Goal: Task Accomplishment & Management: Manage account settings

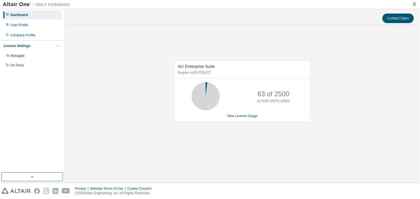
click at [58, 48] on icon "button" at bounding box center [57, 45] width 3 height 3
click at [58, 45] on icon "button" at bounding box center [57, 45] width 3 height 3
click at [21, 23] on div "User Profile" at bounding box center [19, 25] width 18 height 4
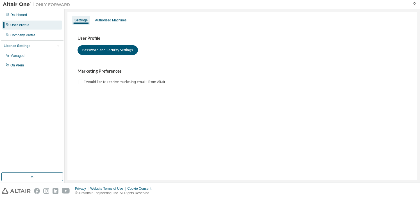
click at [114, 14] on div "Settings Authorized Machines User Profile Password and Security Settings Market…" at bounding box center [242, 96] width 350 height 168
click at [114, 19] on div "Authorized Machines" at bounding box center [110, 20] width 31 height 4
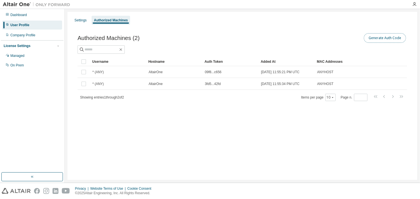
click at [393, 40] on button "Generate Auth Code" at bounding box center [385, 38] width 42 height 10
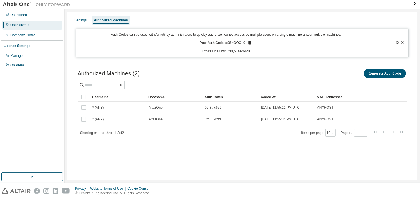
click at [240, 42] on p "Your Auth Code is: 064OOOL0" at bounding box center [226, 42] width 52 height 5
click at [264, 44] on div "Auth Codes can be used with Almutil by administrators to quickly authorize lice…" at bounding box center [226, 42] width 293 height 21
click at [15, 0] on div at bounding box center [36, 4] width 73 height 9
click at [15, 8] on div at bounding box center [36, 4] width 73 height 9
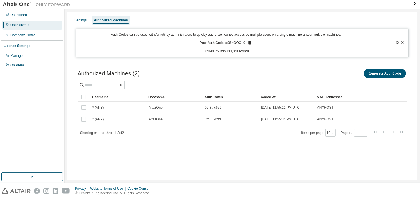
click at [17, 4] on img at bounding box center [38, 5] width 70 height 6
click at [51, 4] on img at bounding box center [38, 5] width 70 height 6
click at [20, 15] on div "Dashboard" at bounding box center [18, 15] width 17 height 4
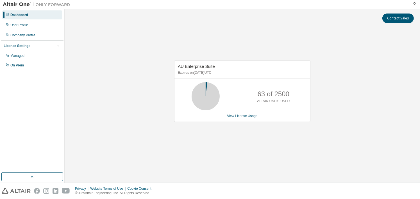
click at [21, 6] on img at bounding box center [38, 5] width 70 height 6
click at [22, 25] on div "User Profile" at bounding box center [19, 25] width 18 height 4
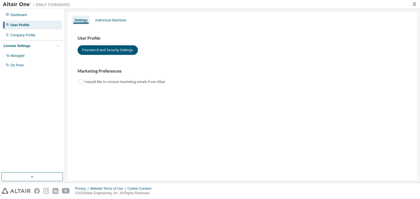
click at [20, 185] on div "Privacy Website Terms of Use Cookie Consent © 2025 Altair Engineering, Inc. All…" at bounding box center [210, 191] width 420 height 16
click at [18, 192] on img at bounding box center [16, 191] width 29 height 6
click at [28, 56] on div "Managed" at bounding box center [32, 55] width 60 height 9
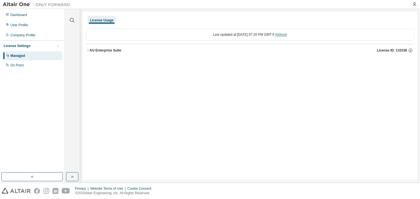
click at [287, 34] on link "Refresh" at bounding box center [281, 35] width 12 height 4
click at [89, 50] on icon "button" at bounding box center [87, 50] width 3 height 3
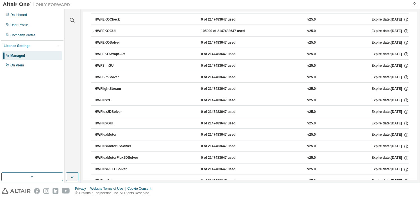
scroll to position [928, 0]
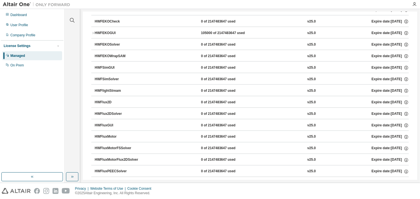
click at [101, 42] on div "HWFEKOSolver" at bounding box center [120, 44] width 51 height 5
click at [292, 42] on div "HWFEKOSolver 0 of 2147483647 used v25.0 Expire date: [DATE]" at bounding box center [252, 44] width 314 height 5
click at [404, 43] on icon "button" at bounding box center [406, 45] width 4 height 4
click at [196, 50] on button "HWFEKOWrapSAM 0 of 2147483647 used v25.0 Expire date: [DATE]" at bounding box center [252, 56] width 314 height 12
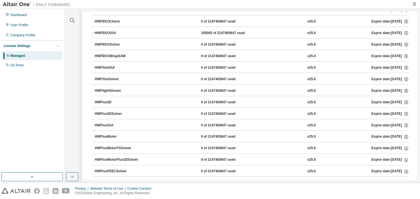
click at [216, 54] on div "0 of 2147483647 used" at bounding box center [226, 56] width 51 height 5
click at [107, 54] on div "HWFEKOWrapSAM" at bounding box center [120, 56] width 51 height 5
click at [21, 28] on div "User Profile" at bounding box center [32, 25] width 60 height 9
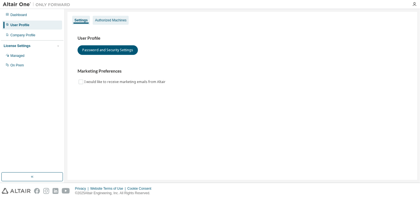
click at [122, 18] on div "Authorized Machines" at bounding box center [110, 20] width 31 height 4
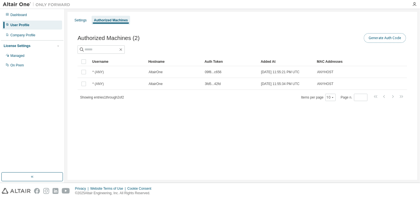
click at [387, 39] on button "Generate Auth Code" at bounding box center [385, 38] width 42 height 10
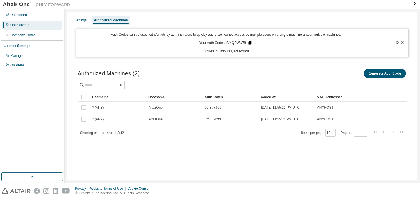
click at [249, 43] on icon at bounding box center [250, 42] width 5 height 5
click at [240, 41] on p "Your Auth Code is: VKQPWU78" at bounding box center [226, 42] width 53 height 5
drag, startPoint x: 240, startPoint y: 41, endPoint x: 233, endPoint y: 42, distance: 7.6
click at [233, 42] on p "Your Auth Code is: VKQPWU78" at bounding box center [226, 42] width 53 height 5
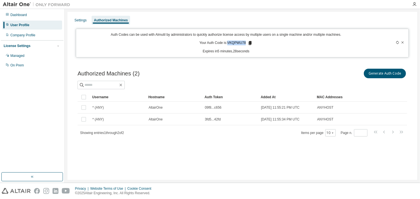
copy p "VKQPWU78"
click at [300, 48] on div "Auth Codes can be used with Almutil by administrators to quickly authorize lice…" at bounding box center [226, 42] width 293 height 21
